Goal: Navigation & Orientation: Understand site structure

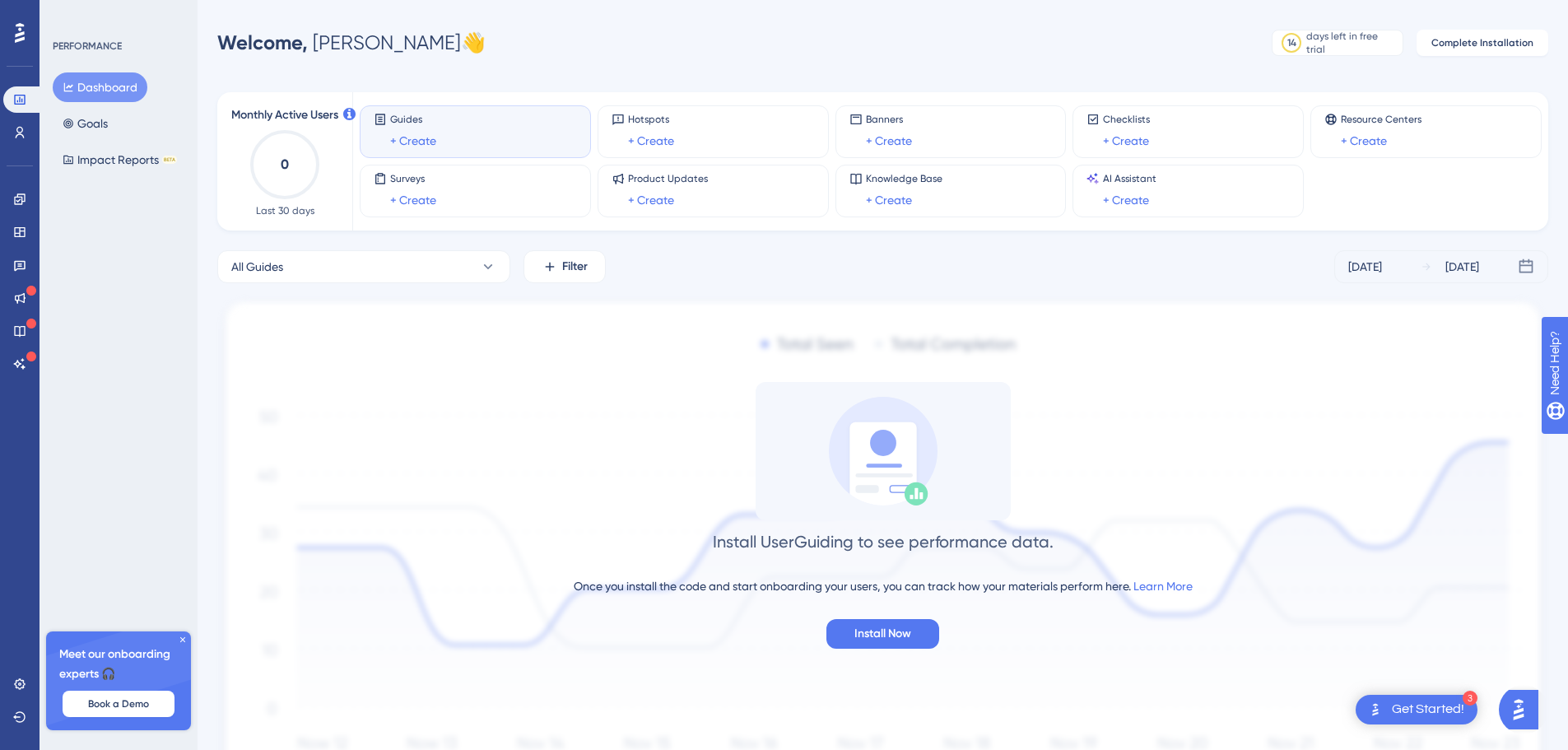
click at [1425, 716] on div "Get Started!" at bounding box center [1428, 709] width 72 height 19
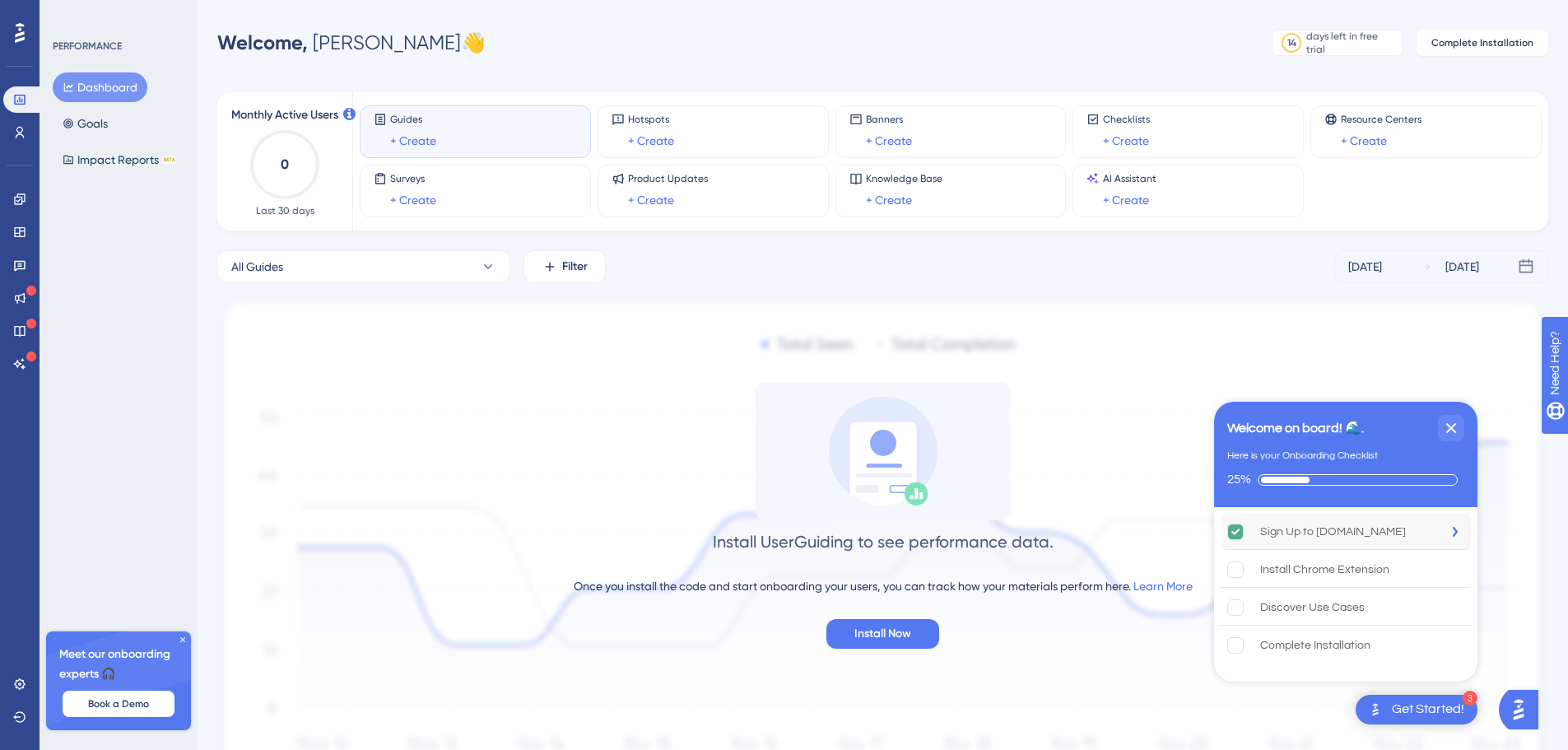
click at [1317, 528] on div "Sign Up to UserGuiding.com" at bounding box center [1332, 532] width 145 height 20
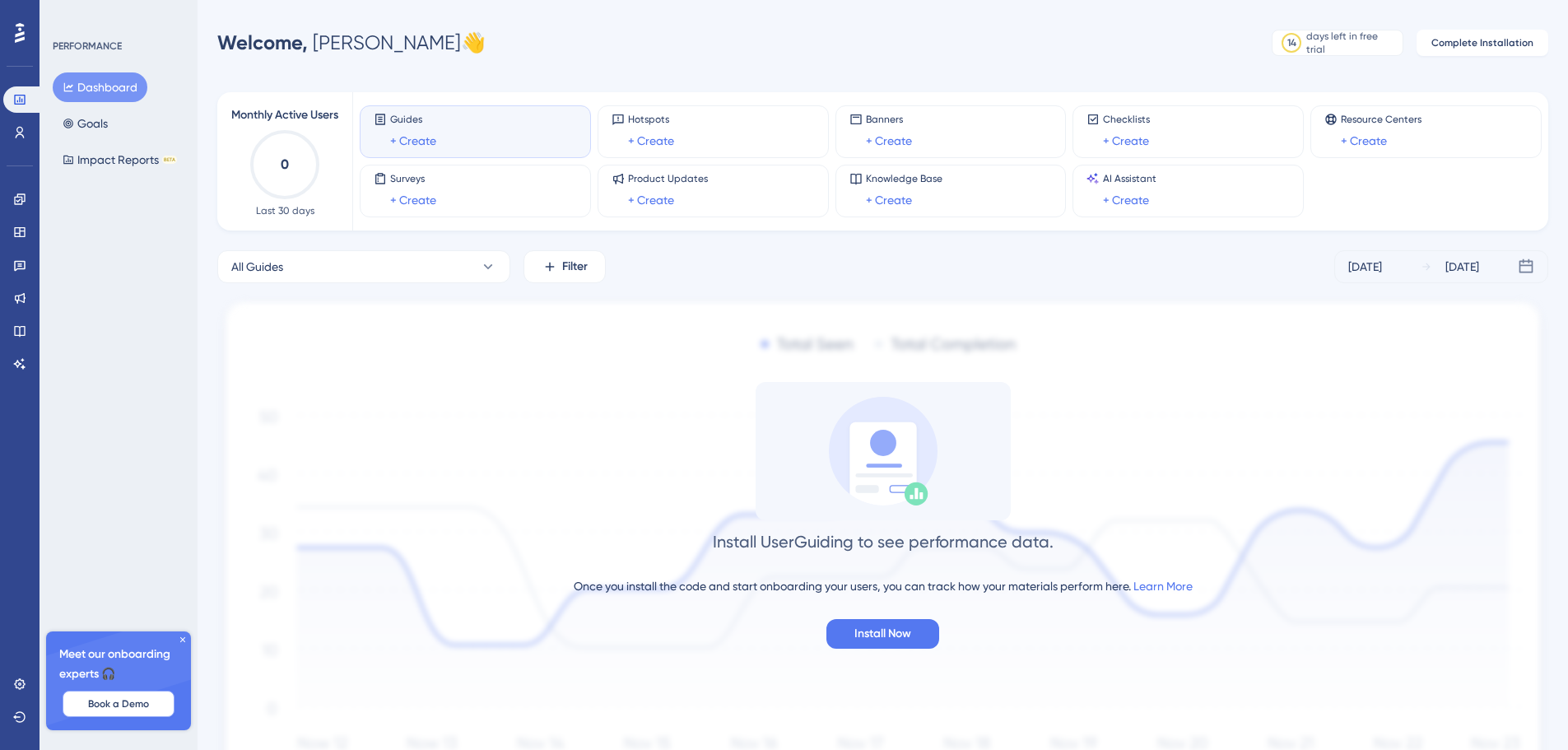
click at [124, 706] on span "Book a Demo" at bounding box center [118, 704] width 60 height 14
click at [19, 128] on icon at bounding box center [20, 133] width 9 height 12
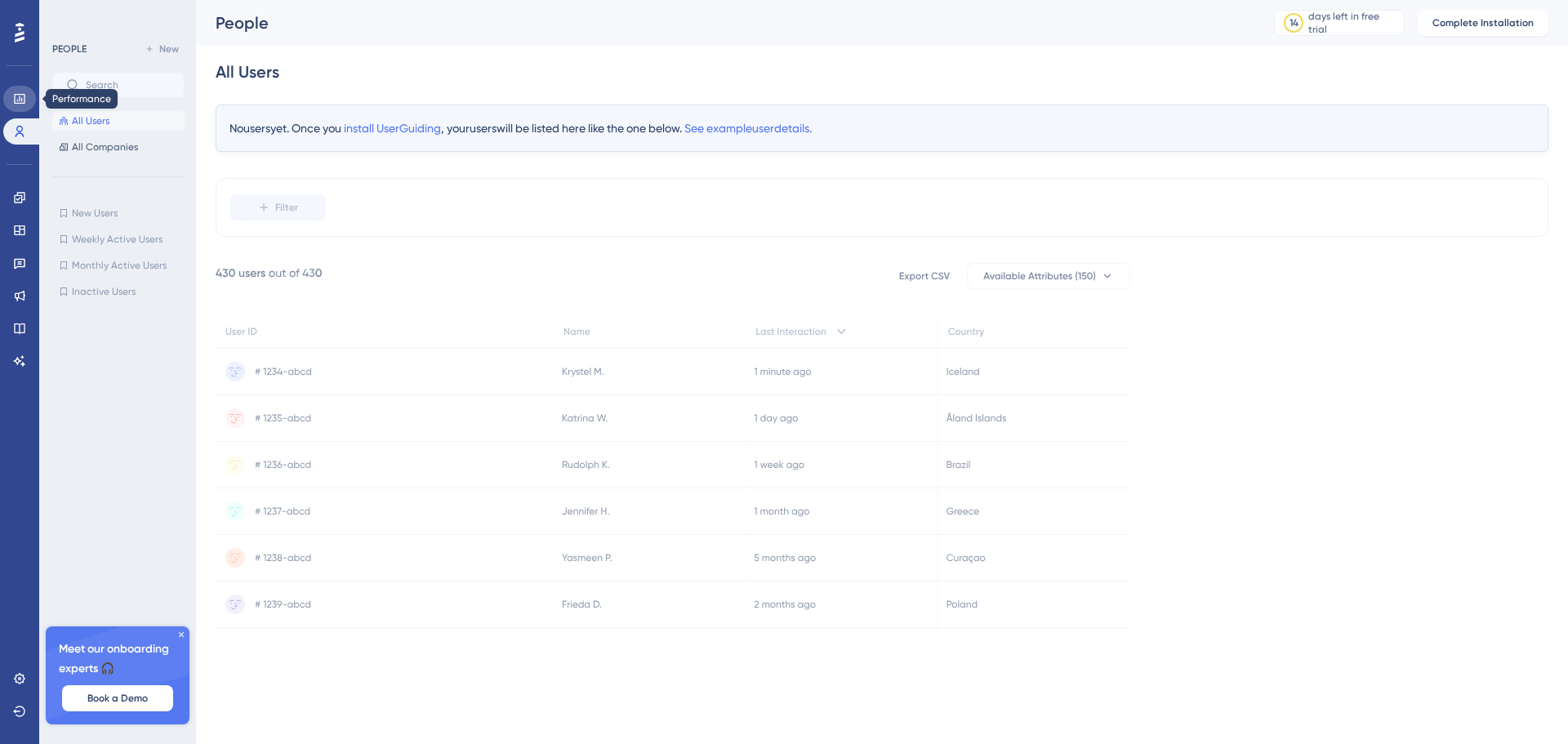
click at [19, 99] on icon at bounding box center [18, 99] width 11 height 10
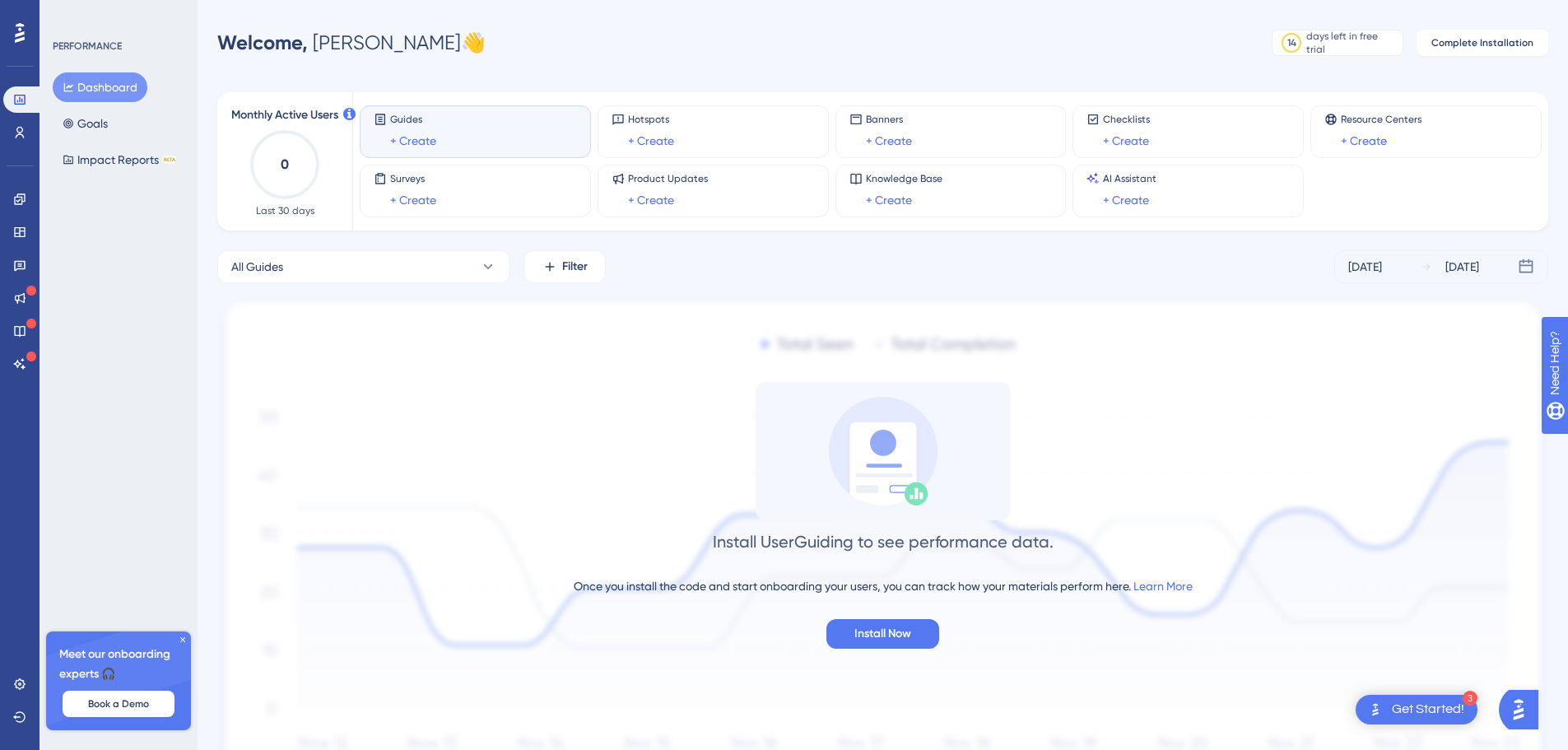
click at [1532, 714] on img "Open AI Assistant Launcher" at bounding box center [1518, 709] width 29 height 29
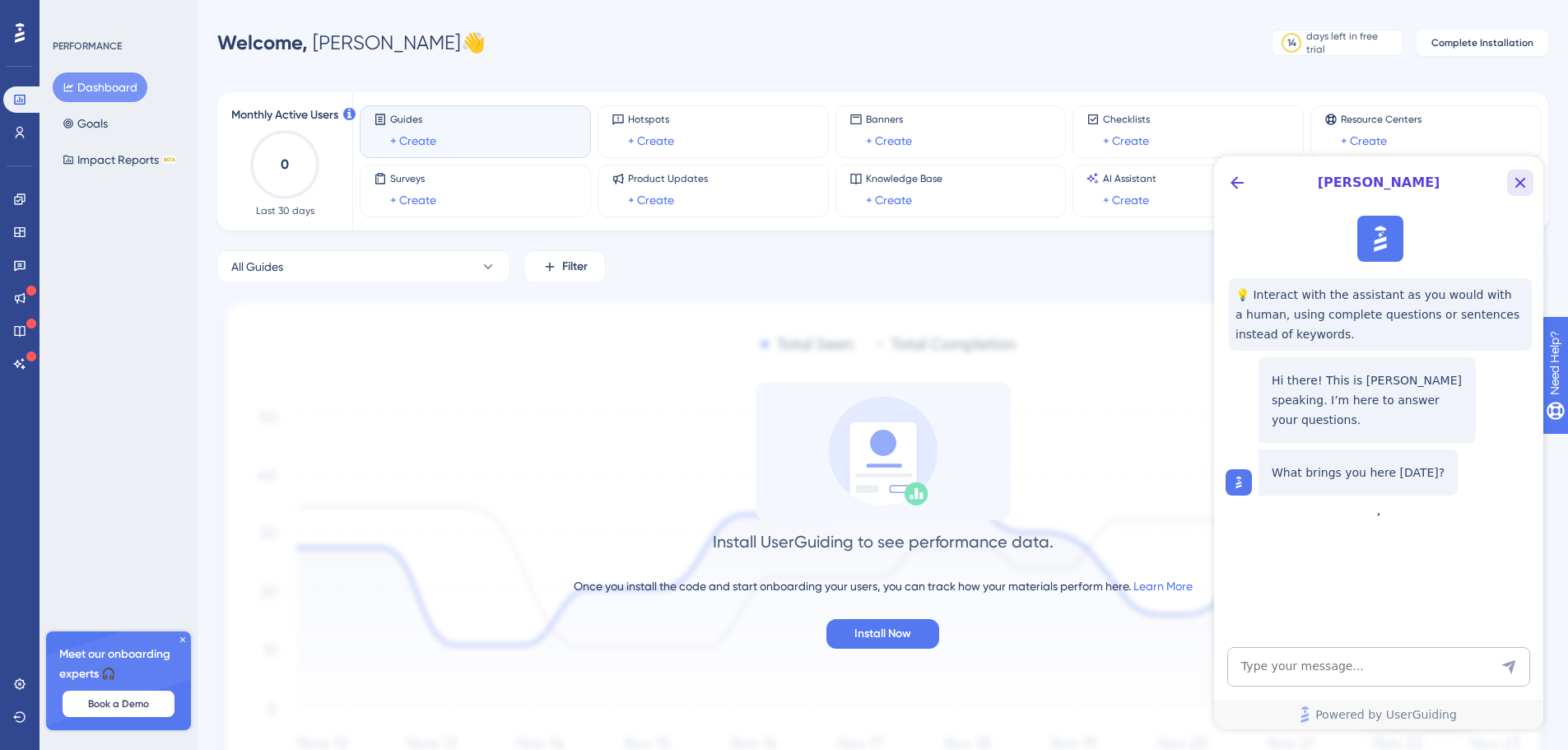
click at [1520, 181] on icon "Close Button" at bounding box center [1520, 182] width 20 height 20
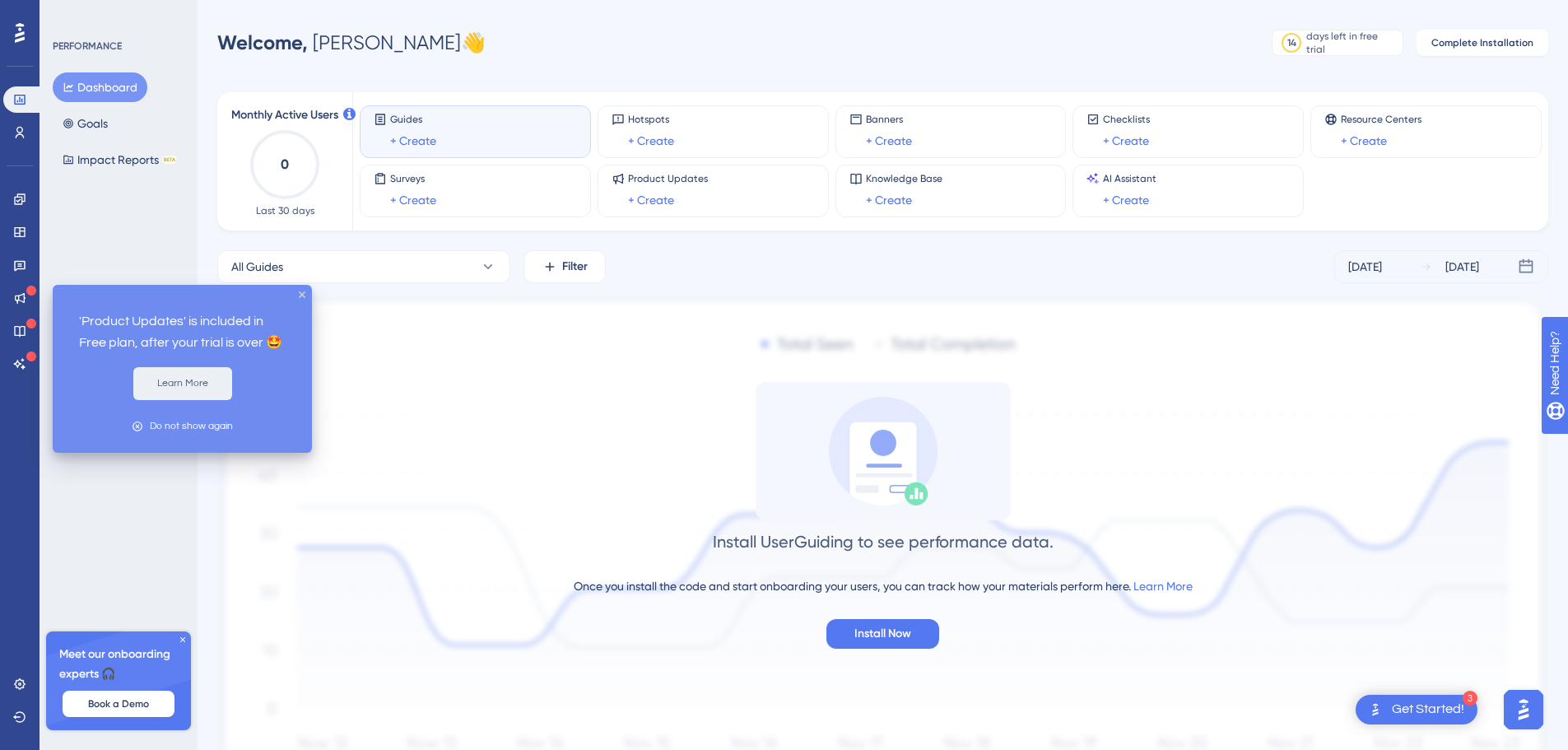
click at [186, 387] on button "Learn More" at bounding box center [182, 383] width 98 height 33
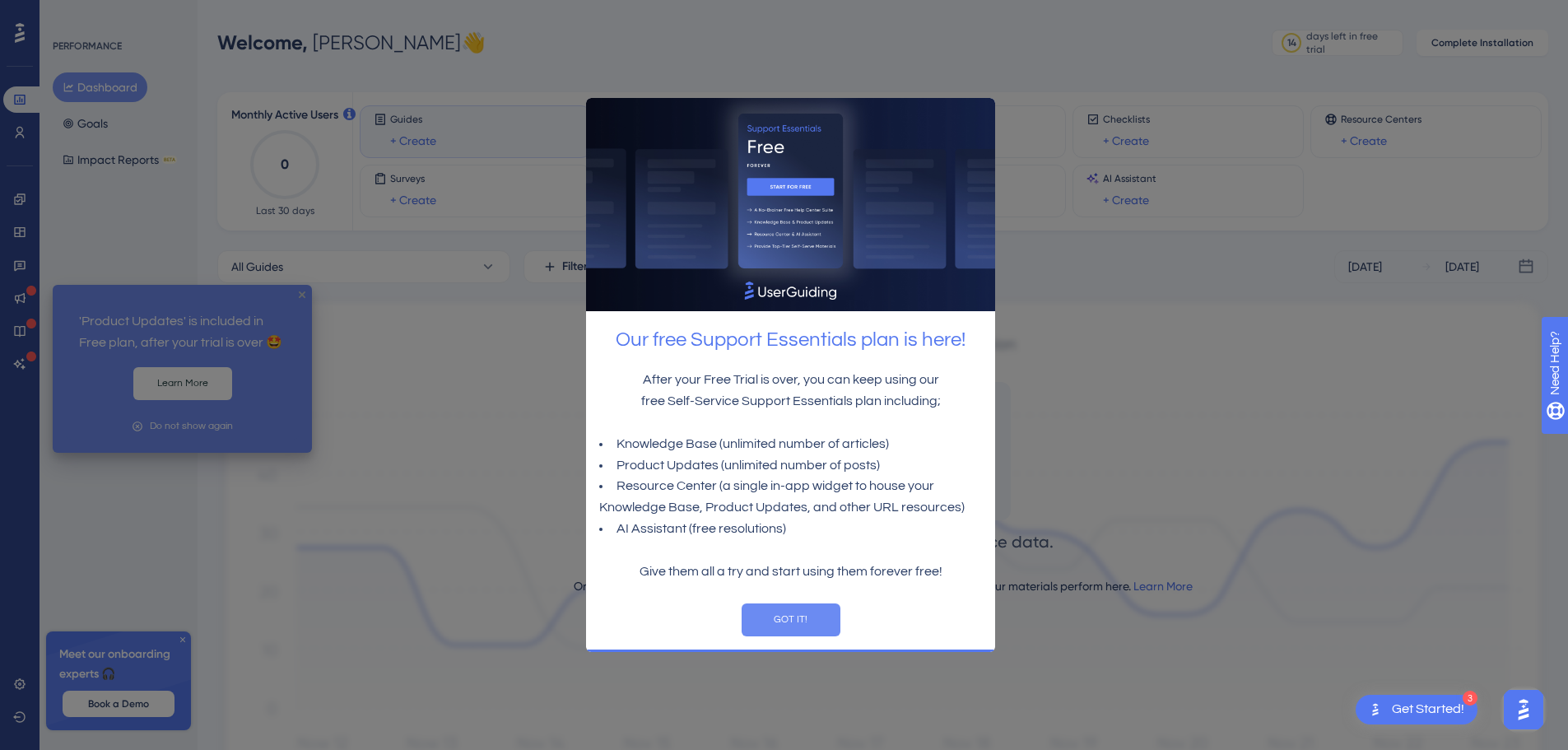
click at [796, 612] on button "GOT IT!" at bounding box center [790, 620] width 98 height 33
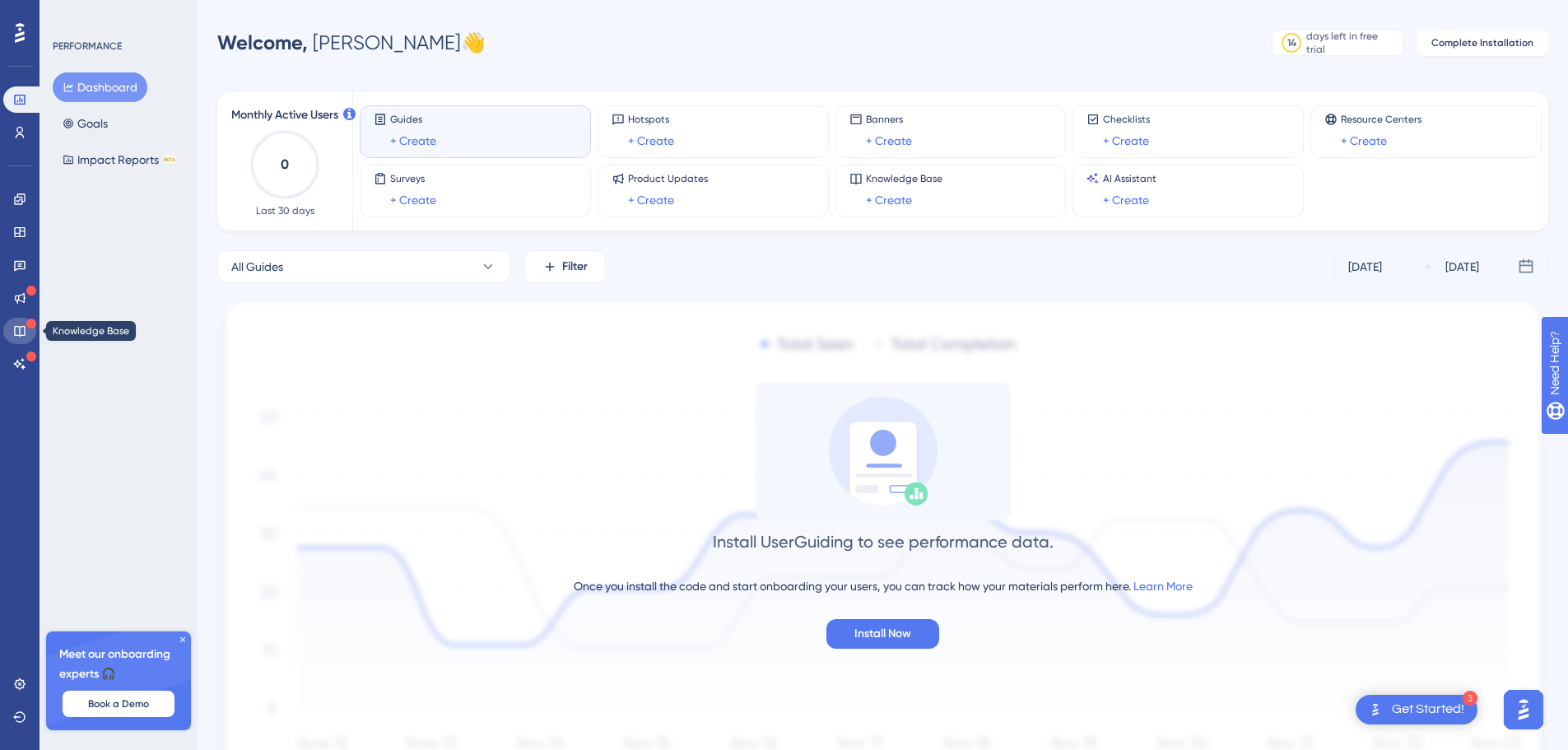
click at [14, 335] on icon at bounding box center [20, 332] width 14 height 14
